Goal: Task Accomplishment & Management: Use online tool/utility

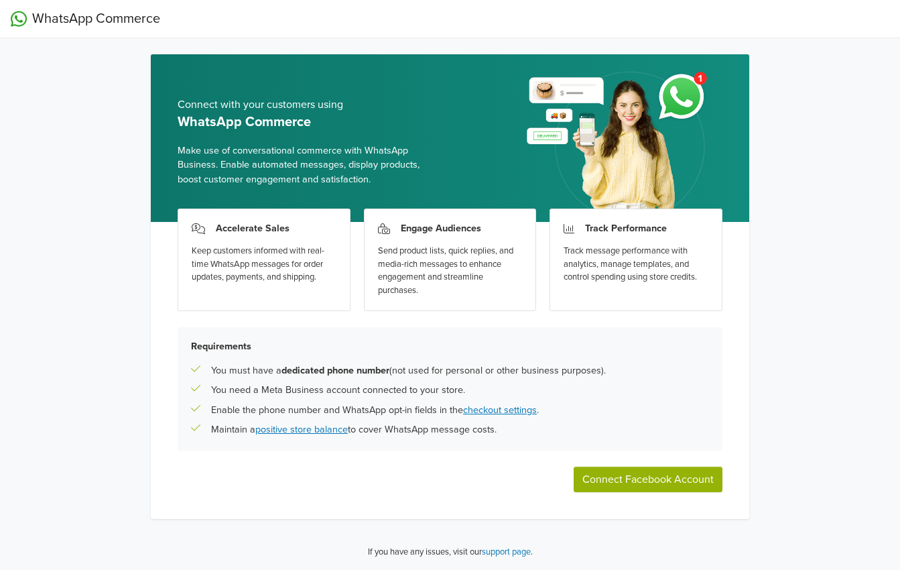
click at [677, 106] on img at bounding box center [618, 143] width 207 height 158
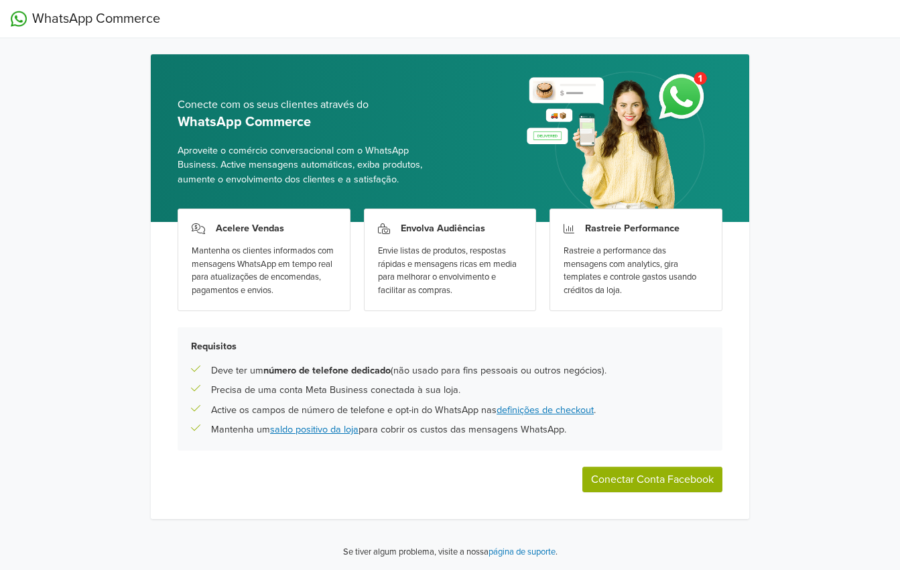
click at [243, 257] on div "Mantenha os clientes informados com mensagens WhatsApp em tempo real para atual…" at bounding box center [264, 271] width 145 height 52
click at [303, 369] on b "número de telefone dedicado" at bounding box center [326, 370] width 127 height 11
click at [543, 411] on link "definições de checkout" at bounding box center [545, 409] width 97 height 11
